Goal: Information Seeking & Learning: Learn about a topic

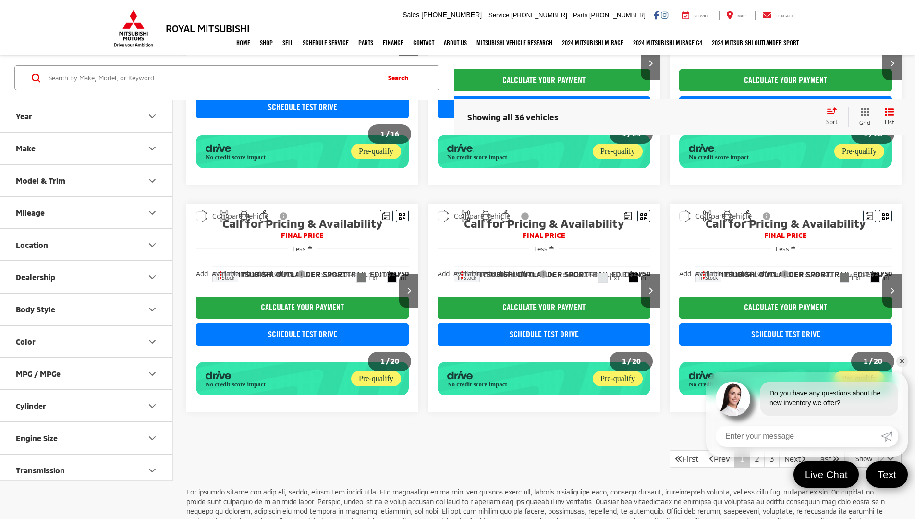
scroll to position [709, 0]
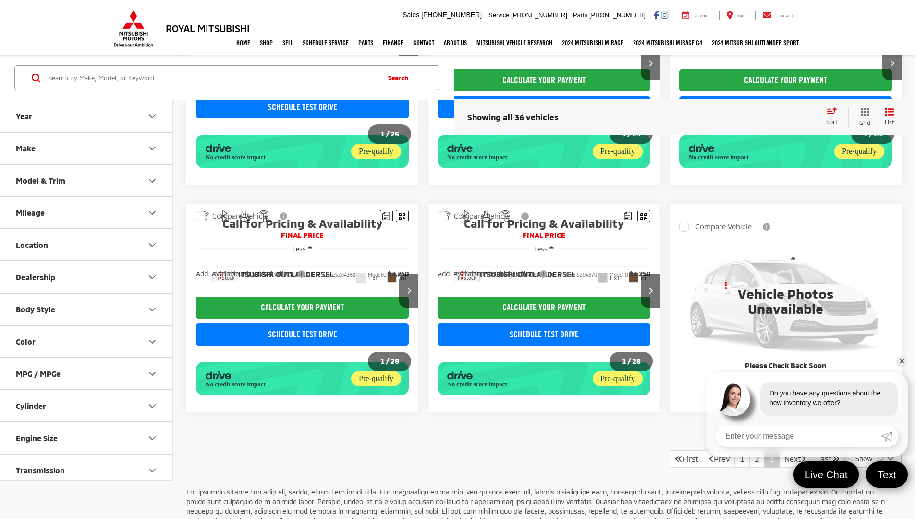
scroll to position [709, 0]
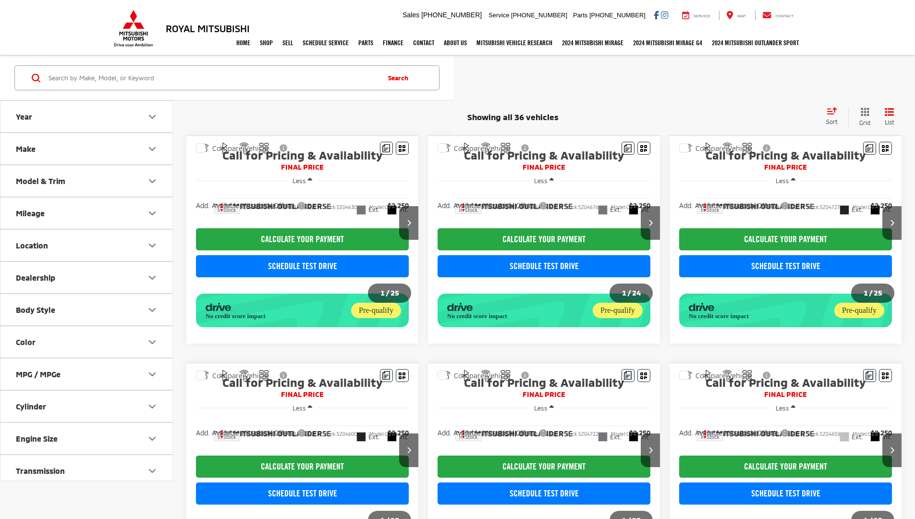
scroll to position [709, 0]
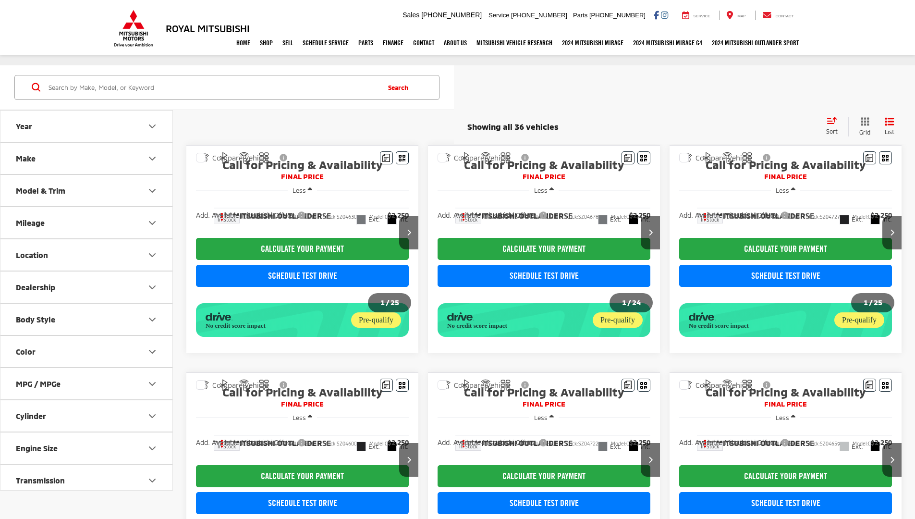
scroll to position [709, 0]
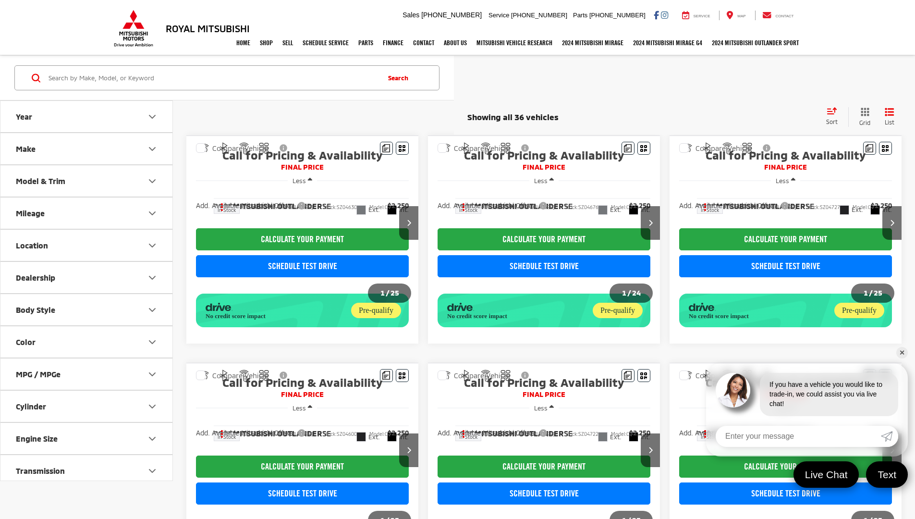
scroll to position [700, 0]
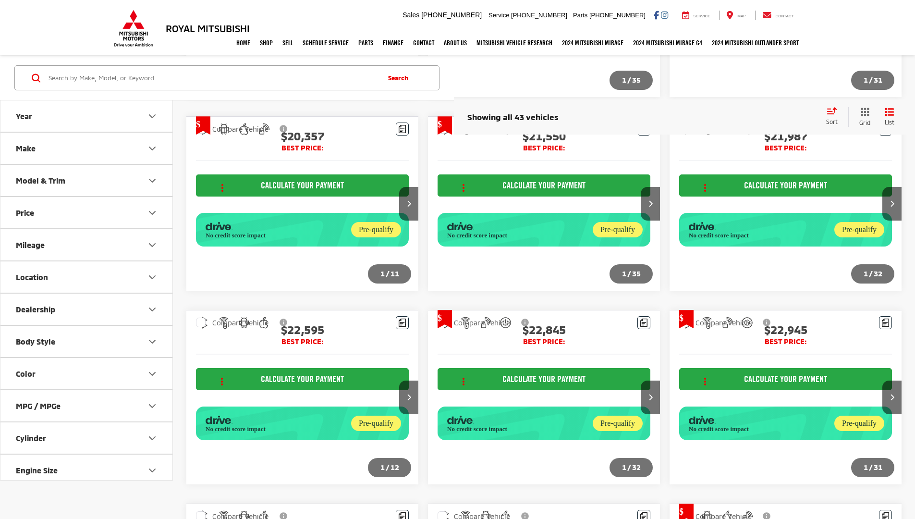
scroll to position [1127, 0]
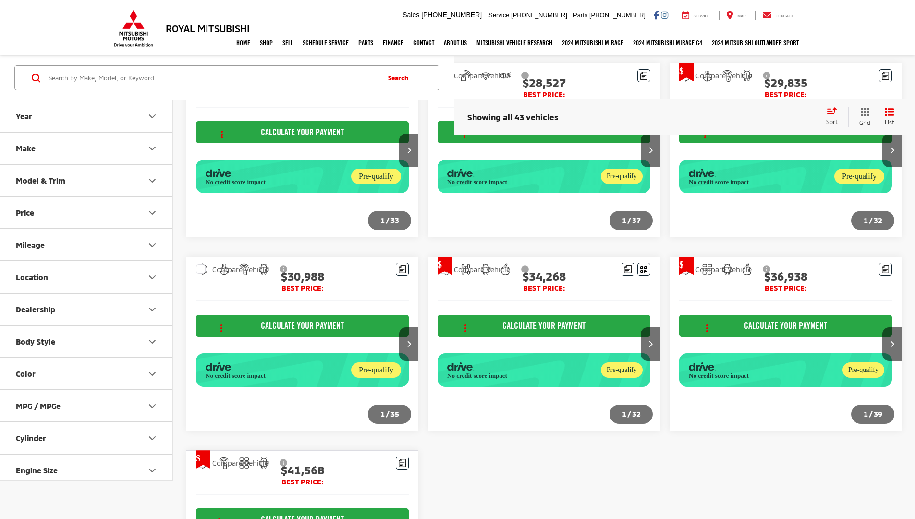
scroll to position [893, 0]
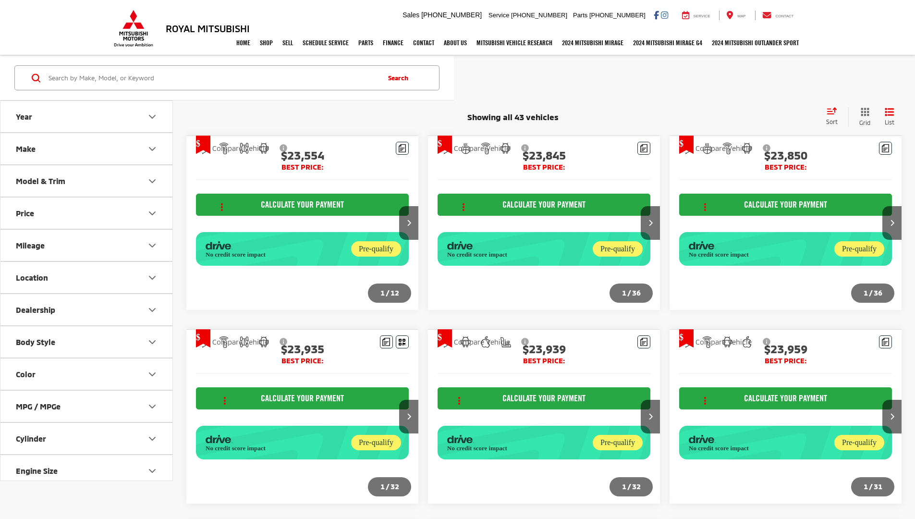
scroll to position [893, 0]
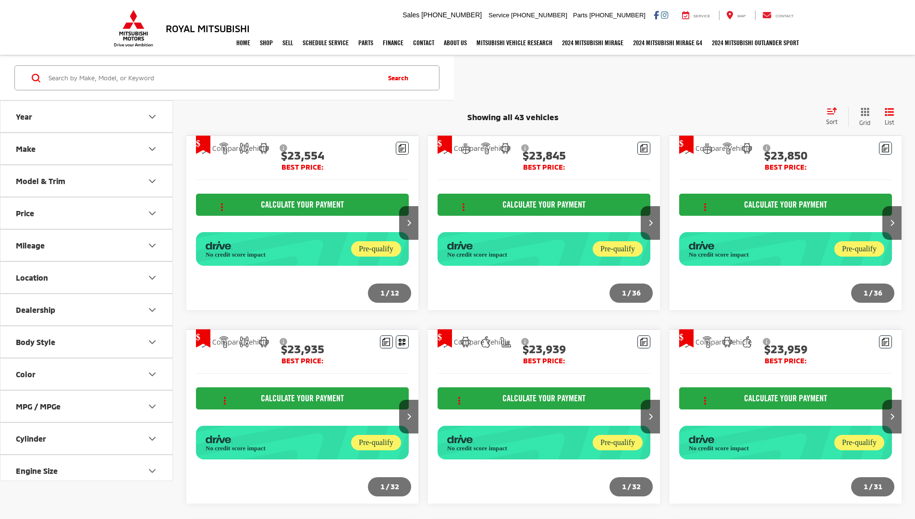
scroll to position [893, 0]
